Goal: Browse casually

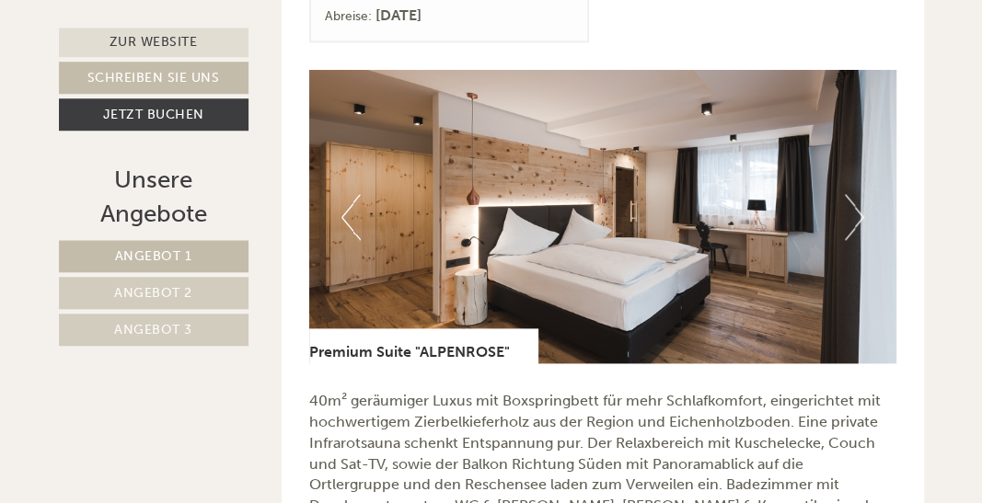
scroll to position [855, 0]
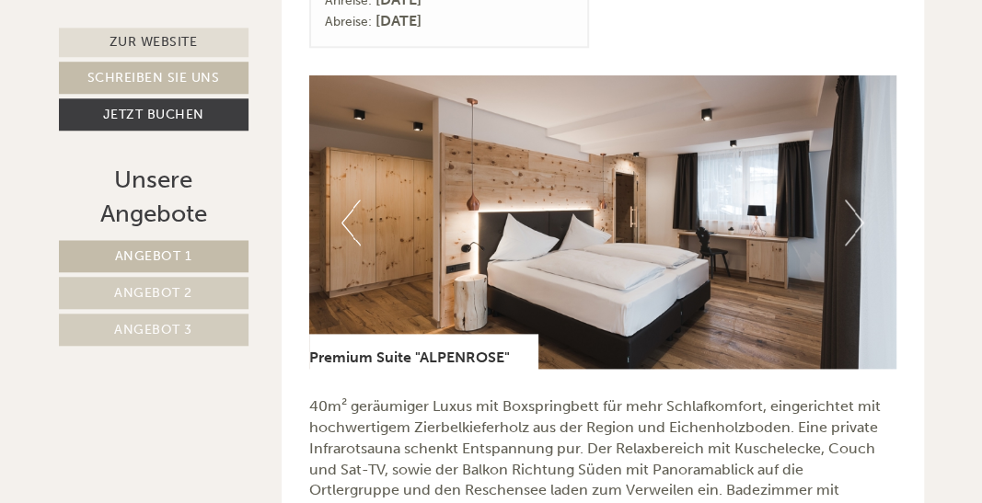
click at [854, 237] on button "Next" at bounding box center [854, 223] width 19 height 46
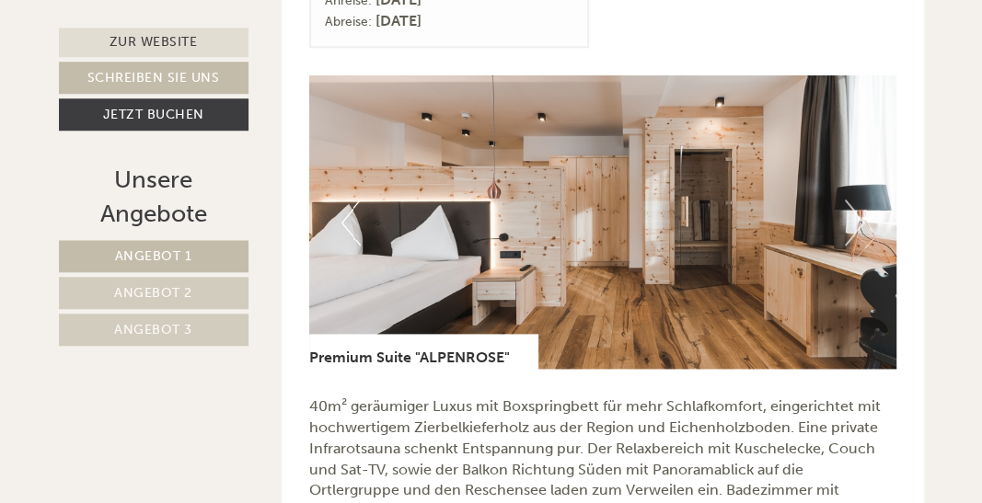
click at [853, 235] on button "Next" at bounding box center [854, 223] width 19 height 46
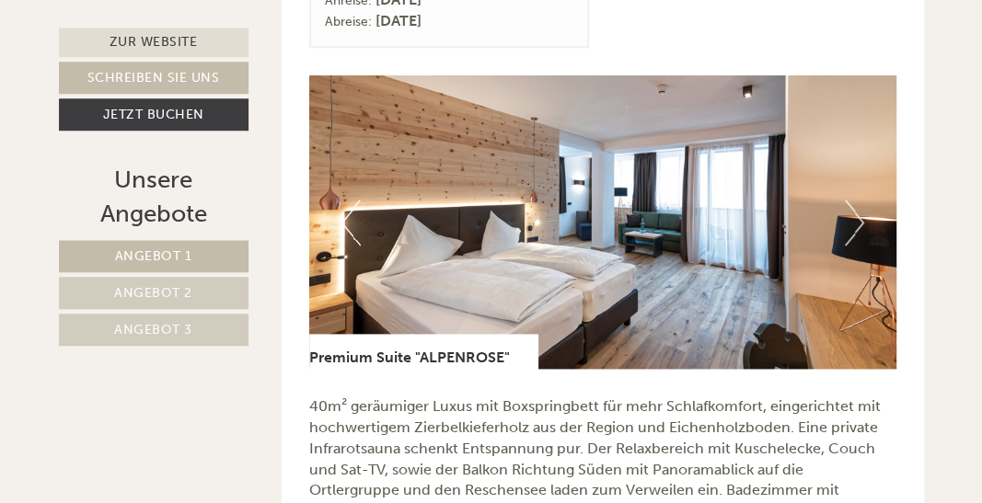
click at [858, 222] on button "Next" at bounding box center [854, 223] width 19 height 46
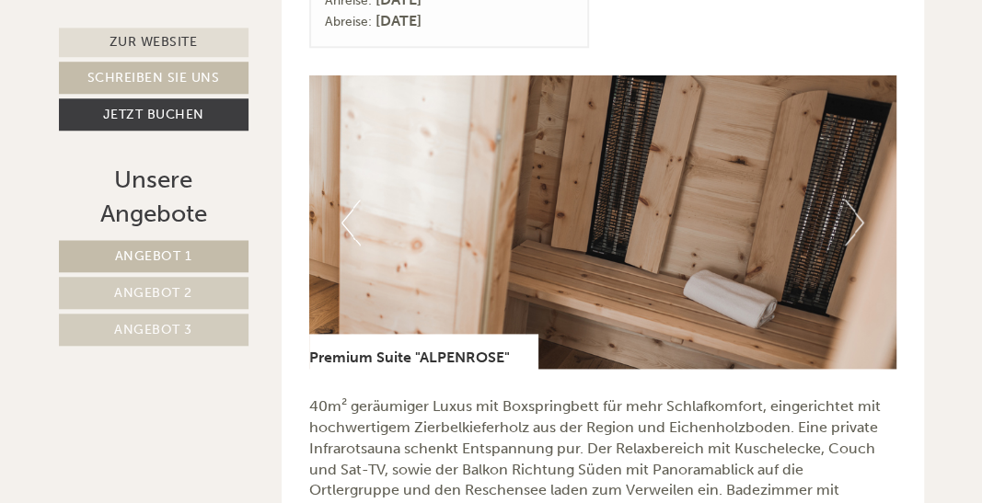
click at [860, 237] on button "Next" at bounding box center [854, 223] width 19 height 46
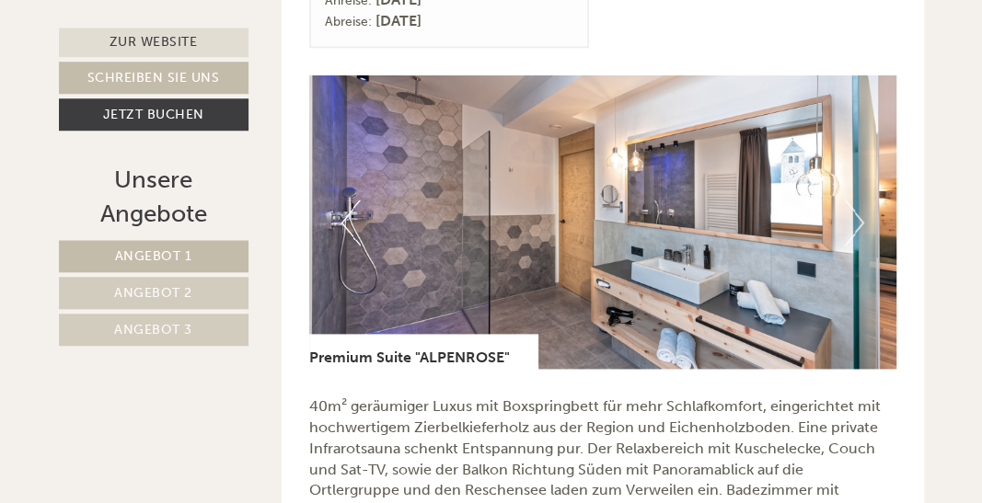
click at [858, 238] on button "Next" at bounding box center [854, 223] width 19 height 46
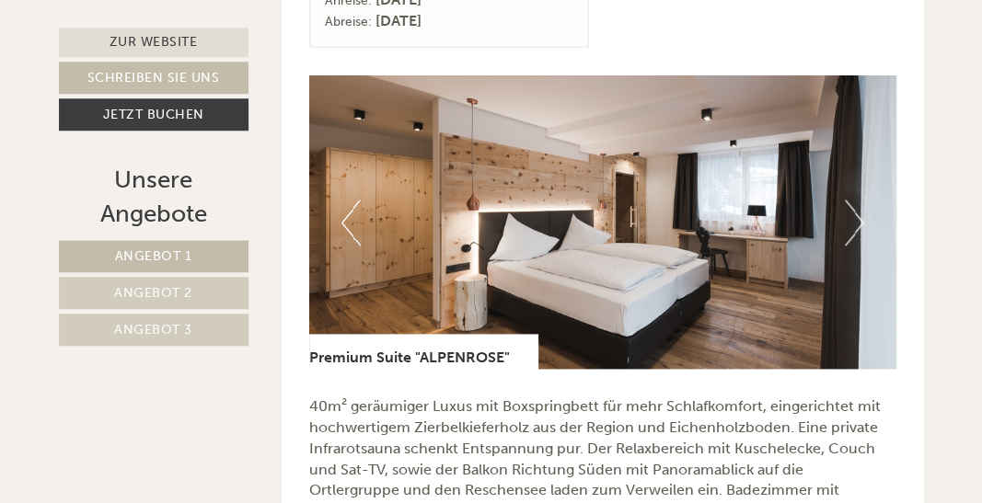
click at [860, 231] on button "Next" at bounding box center [854, 223] width 19 height 46
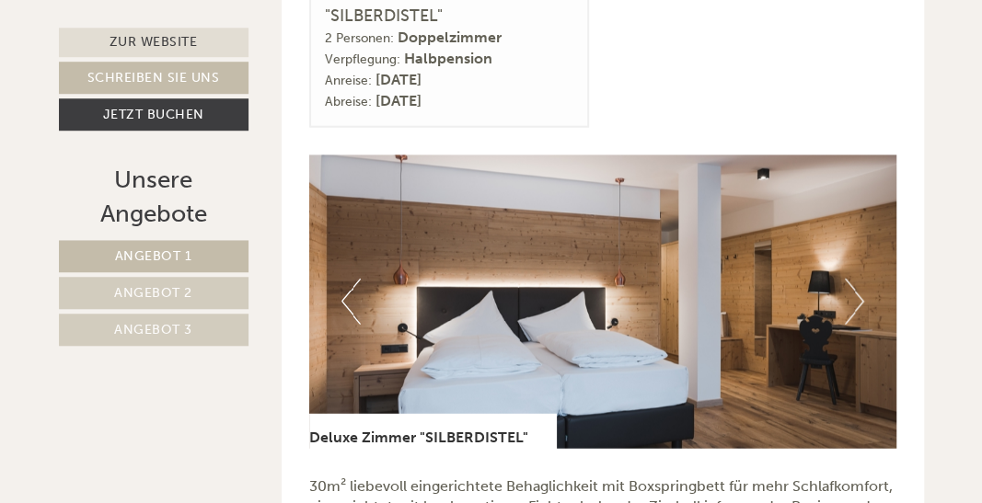
scroll to position [1947, 0]
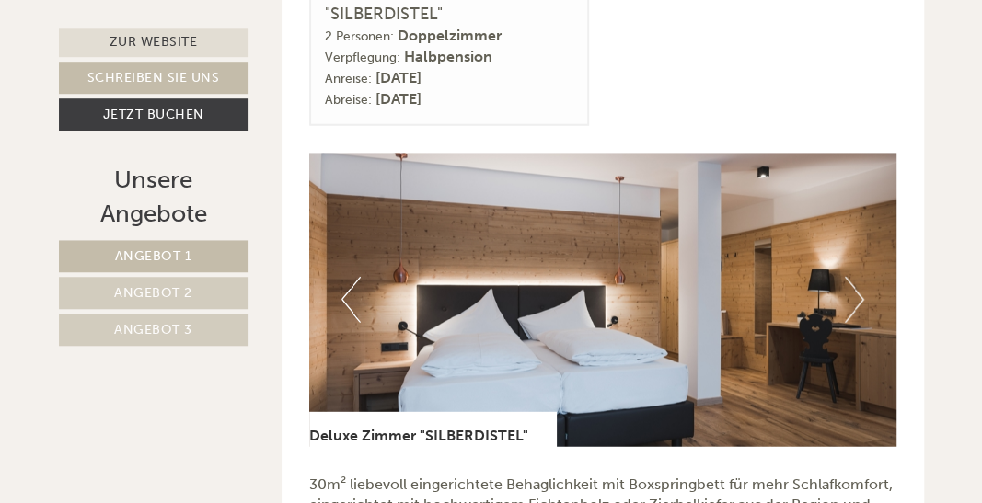
click at [856, 295] on button "Next" at bounding box center [854, 299] width 19 height 46
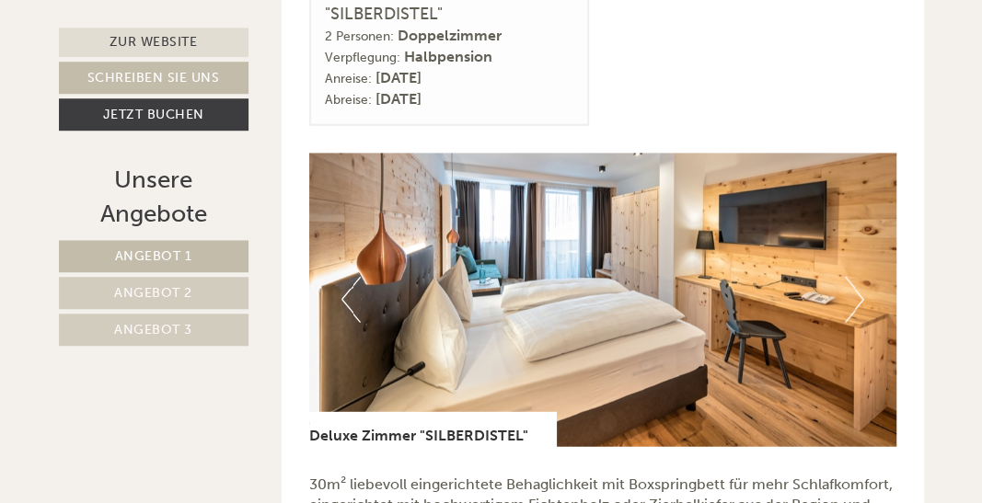
click at [857, 299] on button "Next" at bounding box center [854, 299] width 19 height 46
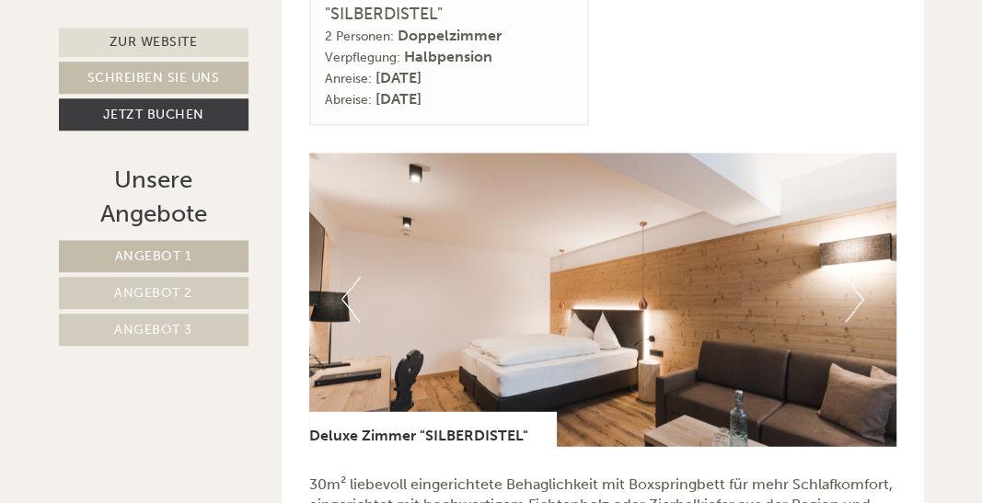
click at [856, 307] on button "Next" at bounding box center [854, 299] width 19 height 46
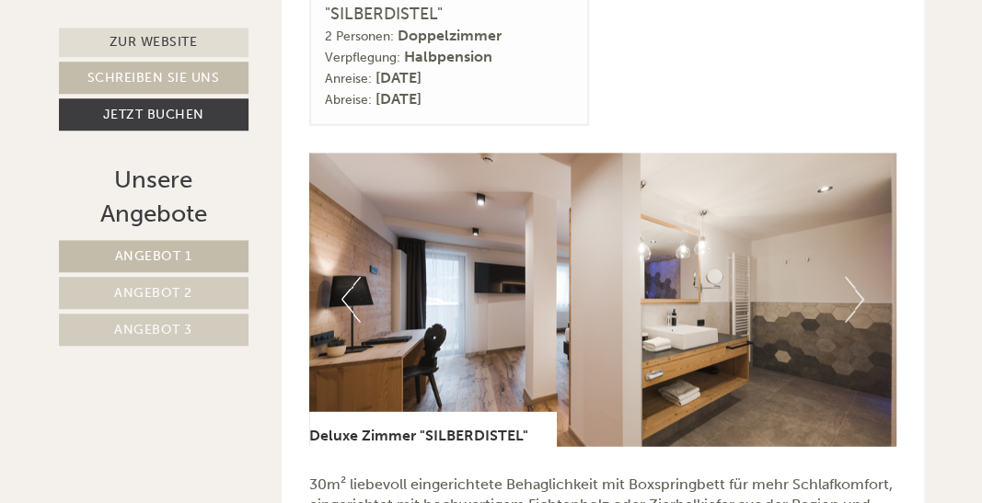
click at [857, 306] on button "Next" at bounding box center [854, 299] width 19 height 46
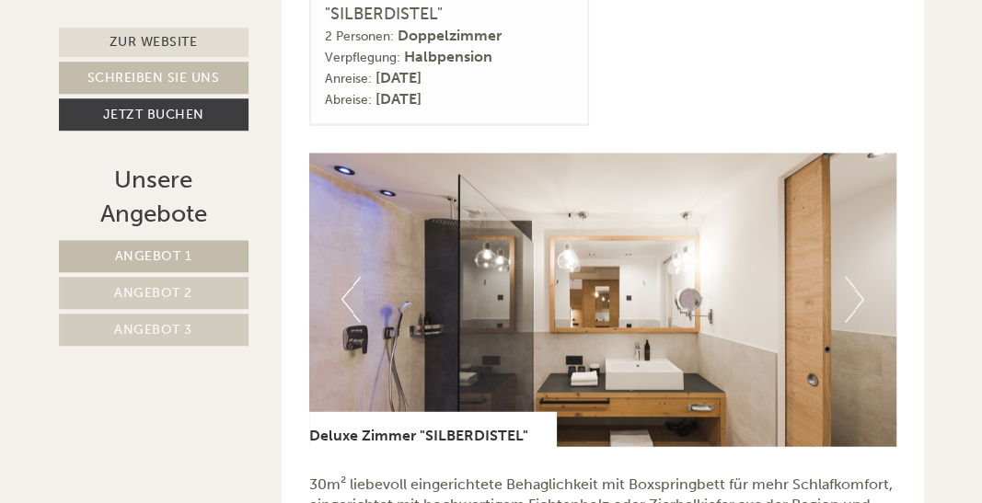
click at [849, 311] on button "Next" at bounding box center [854, 299] width 19 height 46
